Goal: Navigation & Orientation: Understand site structure

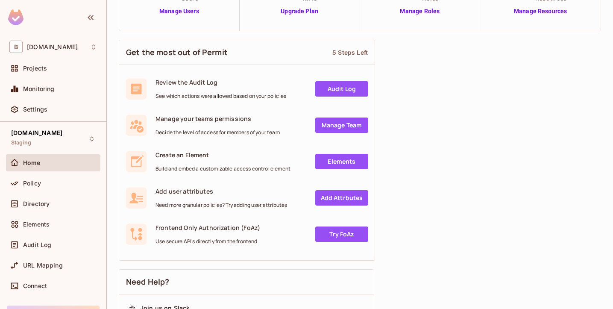
scroll to position [95, 0]
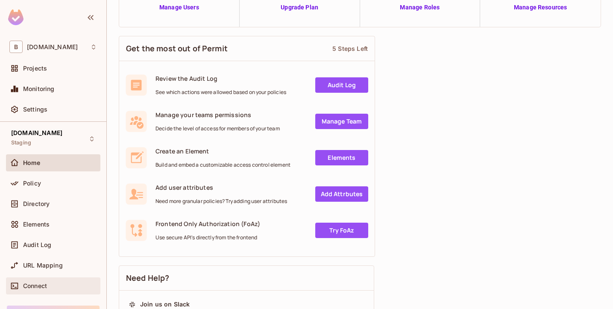
click at [74, 279] on div "Connect" at bounding box center [53, 285] width 94 height 17
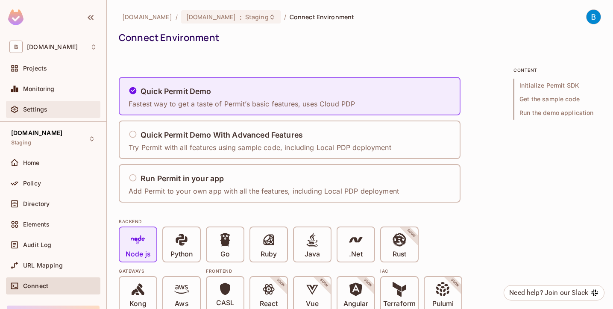
click at [49, 111] on div "Settings" at bounding box center [60, 109] width 74 height 7
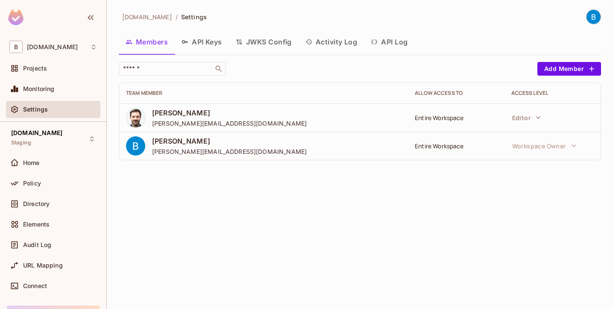
click at [405, 38] on button "API Log" at bounding box center [389, 41] width 50 height 21
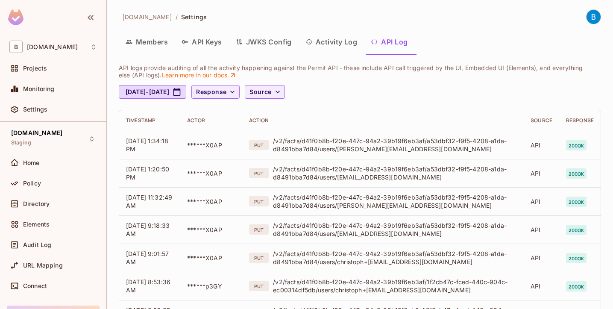
click at [349, 43] on button "Activity Log" at bounding box center [332, 41] width 66 height 21
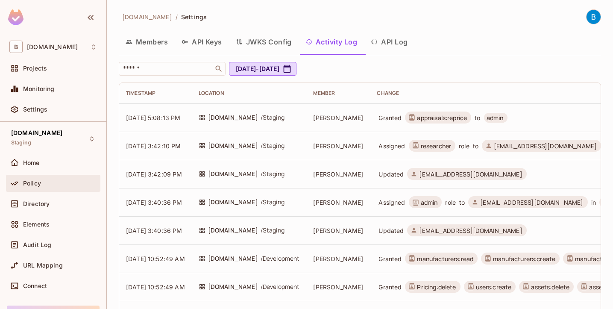
click at [68, 188] on div "Policy" at bounding box center [53, 183] width 94 height 17
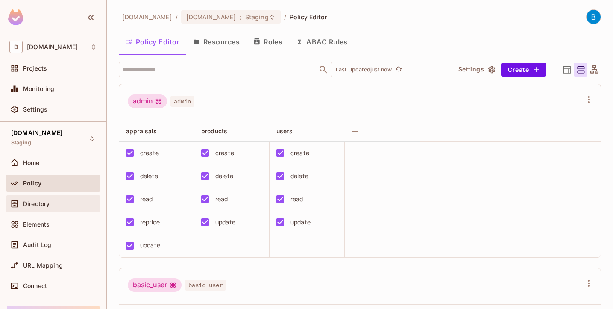
click at [64, 202] on div "Directory" at bounding box center [60, 203] width 74 height 7
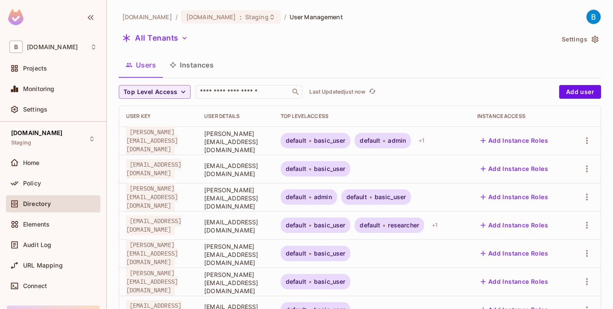
click at [65, 192] on div "Policy" at bounding box center [53, 185] width 94 height 21
